Goal: Task Accomplishment & Management: Use online tool/utility

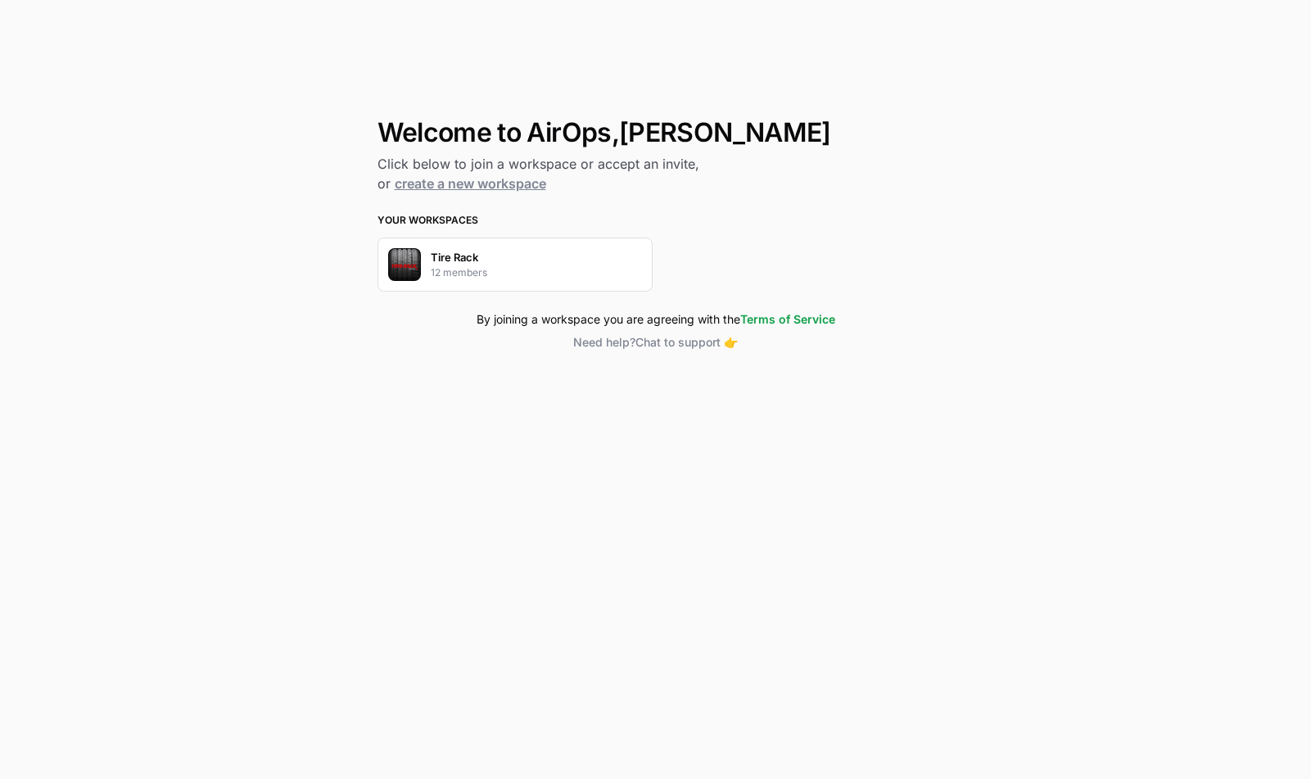
click at [522, 255] on div "Tire Rack 12 members" at bounding box center [515, 264] width 275 height 54
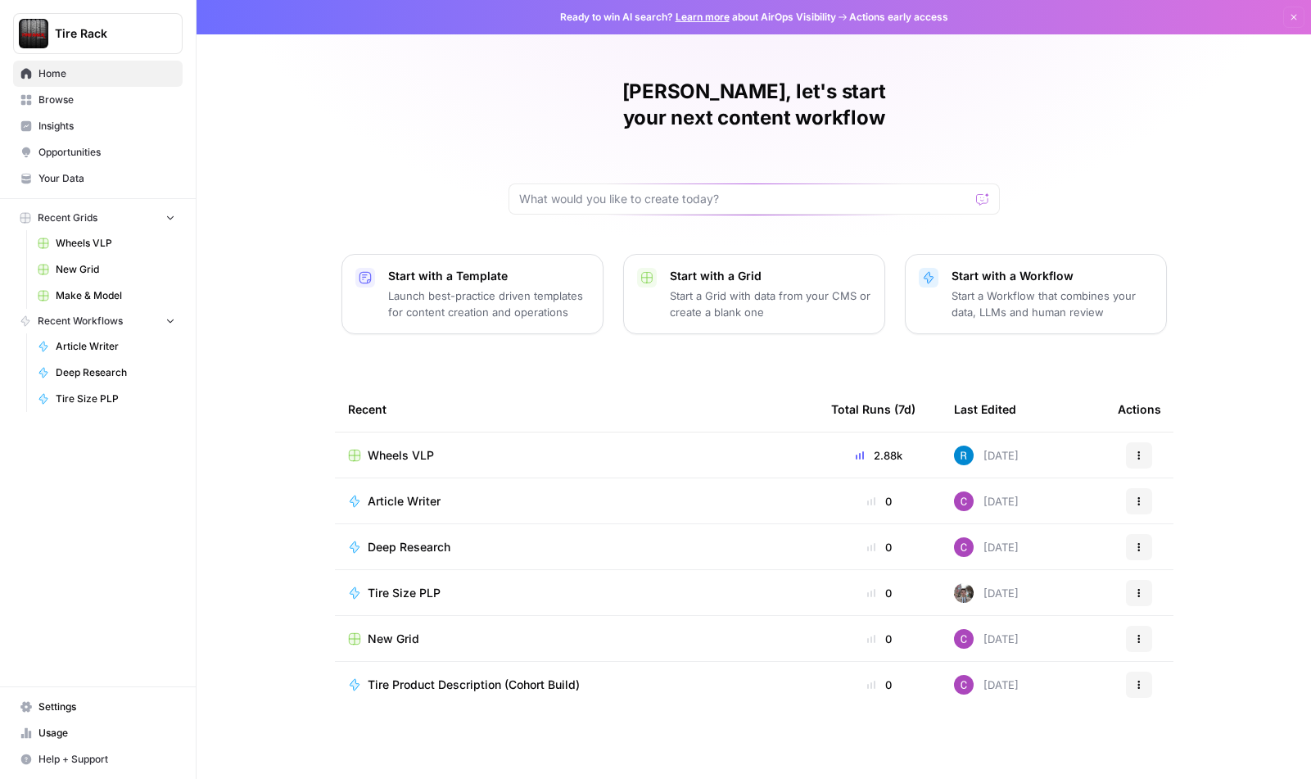
click at [421, 447] on span "Wheels VLP" at bounding box center [401, 455] width 66 height 16
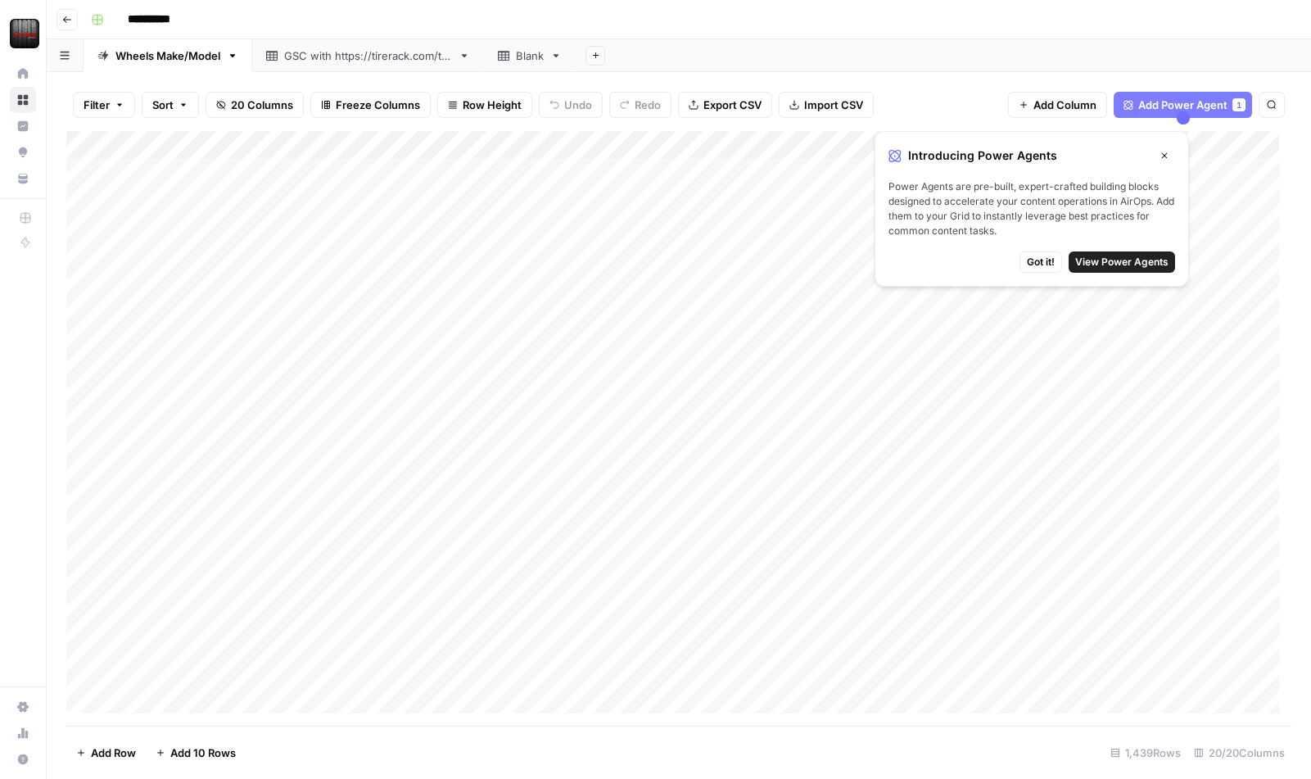
click at [1163, 153] on icon "button" at bounding box center [1165, 156] width 6 height 6
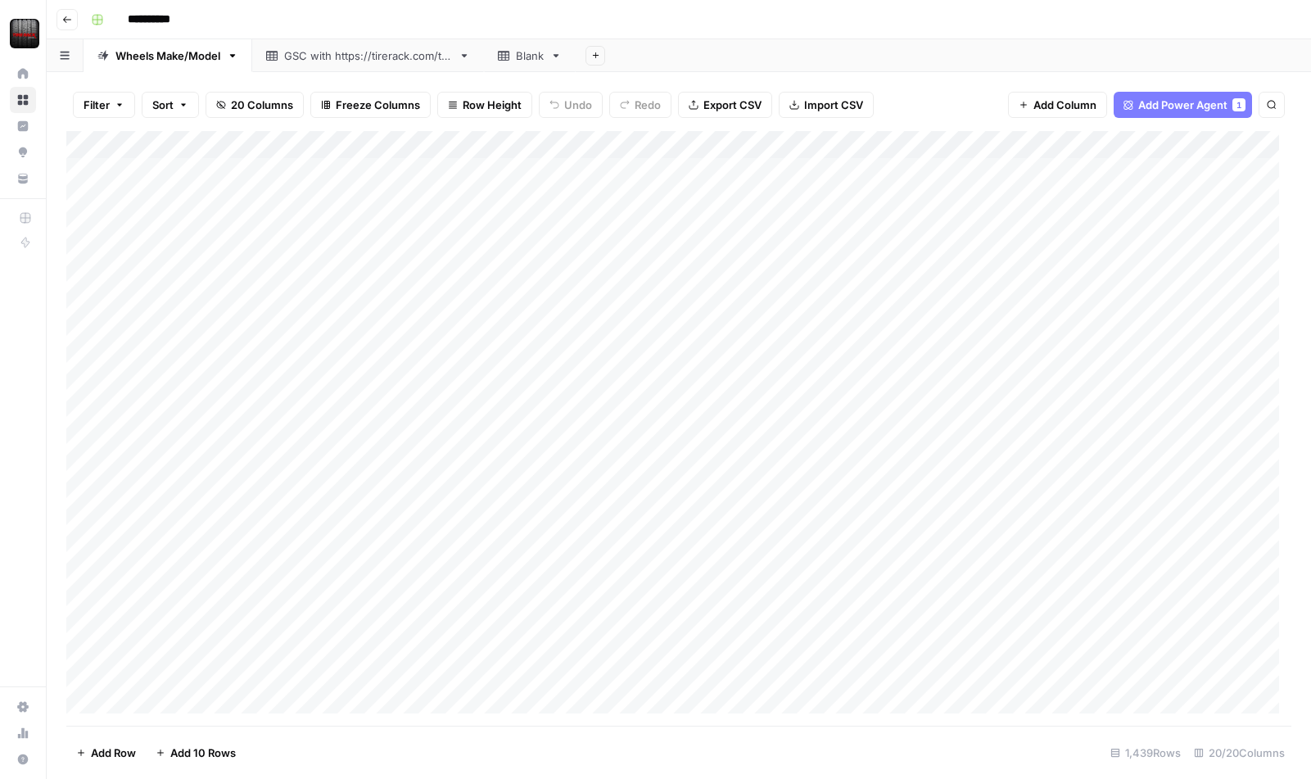
click at [1131, 143] on div "Add Column" at bounding box center [678, 428] width 1225 height 595
click at [1131, 143] on div at bounding box center [1072, 147] width 148 height 33
click at [1060, 150] on div at bounding box center [1072, 147] width 148 height 33
click at [1011, 154] on div at bounding box center [1072, 147] width 148 height 33
click at [924, 97] on div "Filter Sort 20 Columns Freeze Columns Row Height Undo Redo Export CSV Import CS…" at bounding box center [678, 105] width 1225 height 52
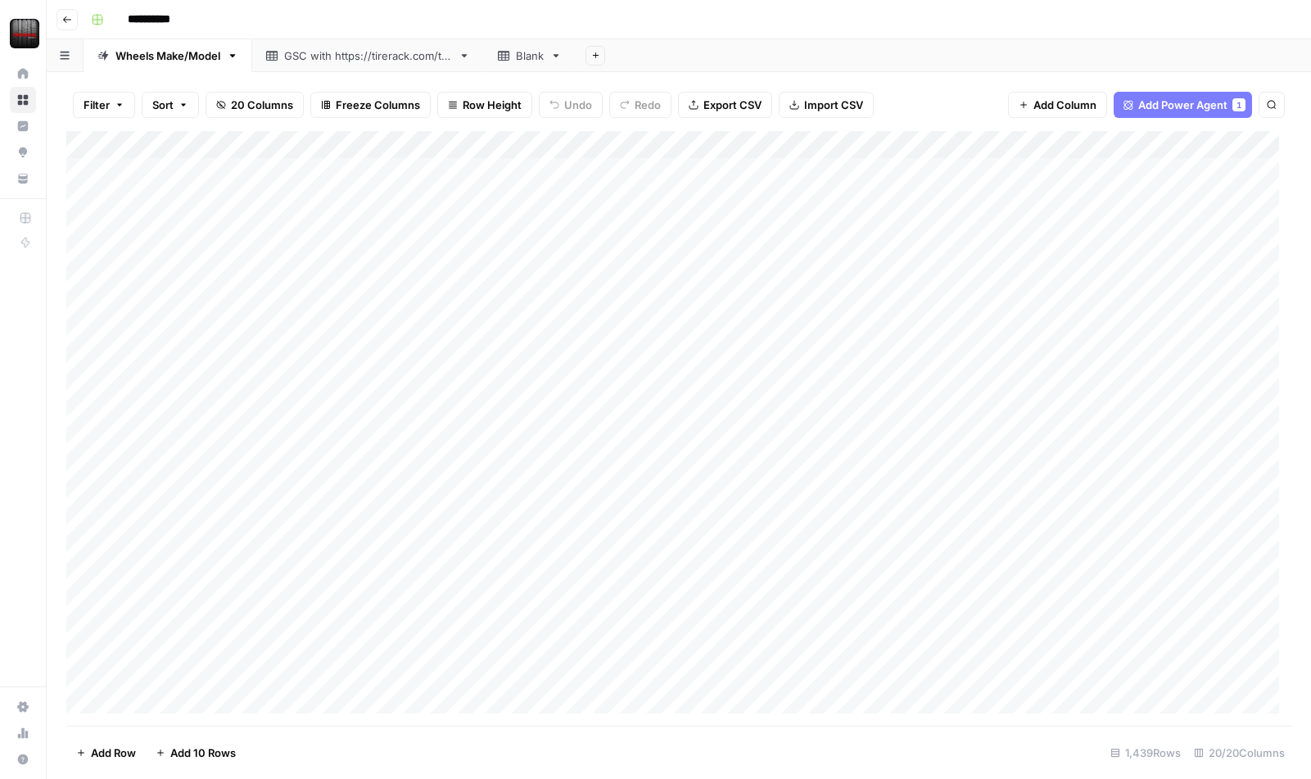
click at [210, 174] on div "Add Column" at bounding box center [678, 428] width 1225 height 595
